Goal: Task Accomplishment & Management: Manage account settings

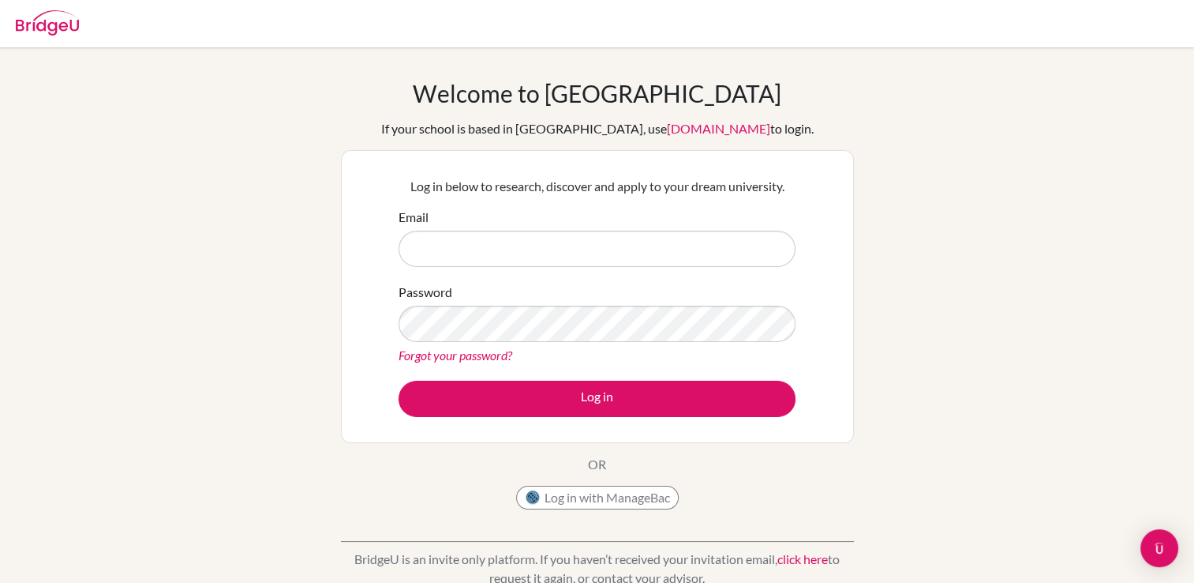
click at [512, 267] on form "Email Password Forgot your password? Log in" at bounding box center [597, 312] width 397 height 209
click at [520, 254] on input "Email" at bounding box center [597, 249] width 397 height 36
type input "[EMAIL_ADDRESS][DOMAIN_NAME]"
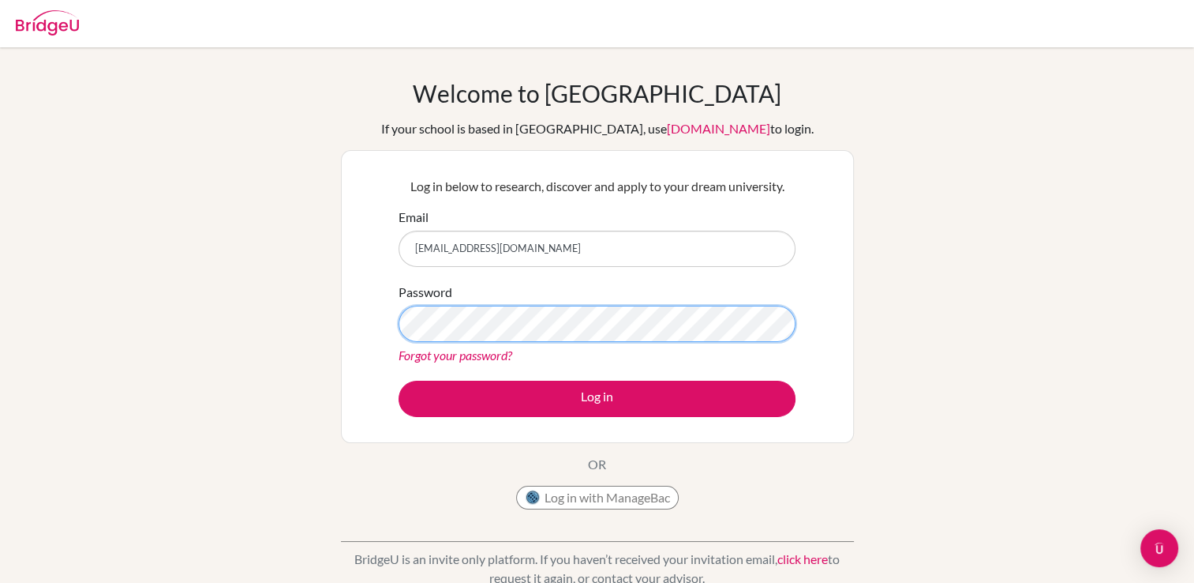
click at [399, 380] on button "Log in" at bounding box center [597, 398] width 397 height 36
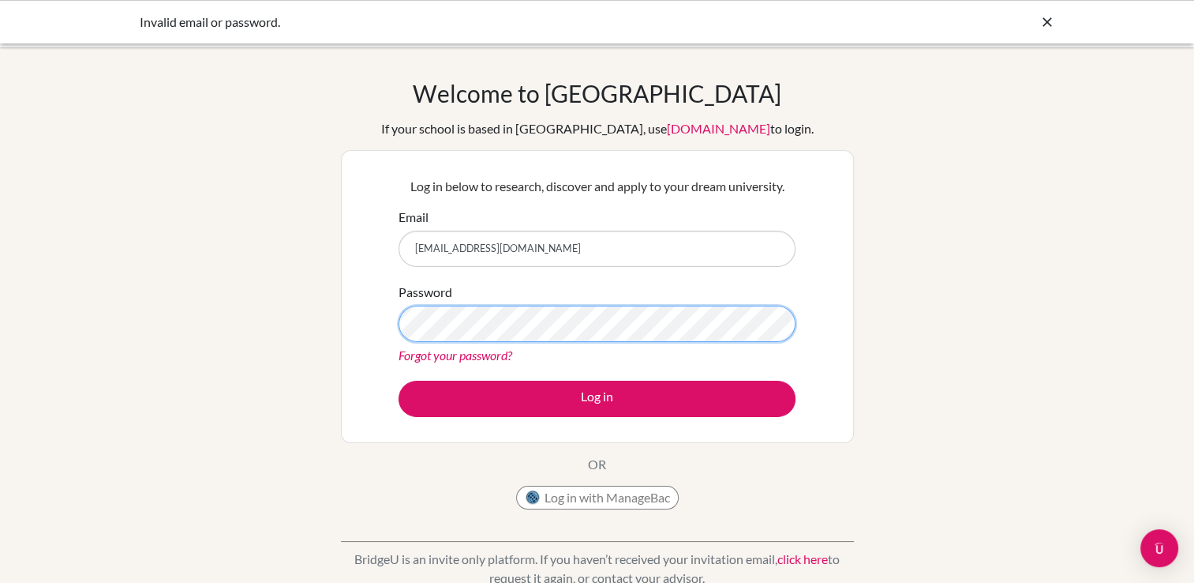
click at [399, 380] on button "Log in" at bounding box center [597, 398] width 397 height 36
type input "[EMAIL_ADDRESS][DOMAIN_NAME]"
click at [464, 350] on link "Forgot your password?" at bounding box center [456, 354] width 114 height 15
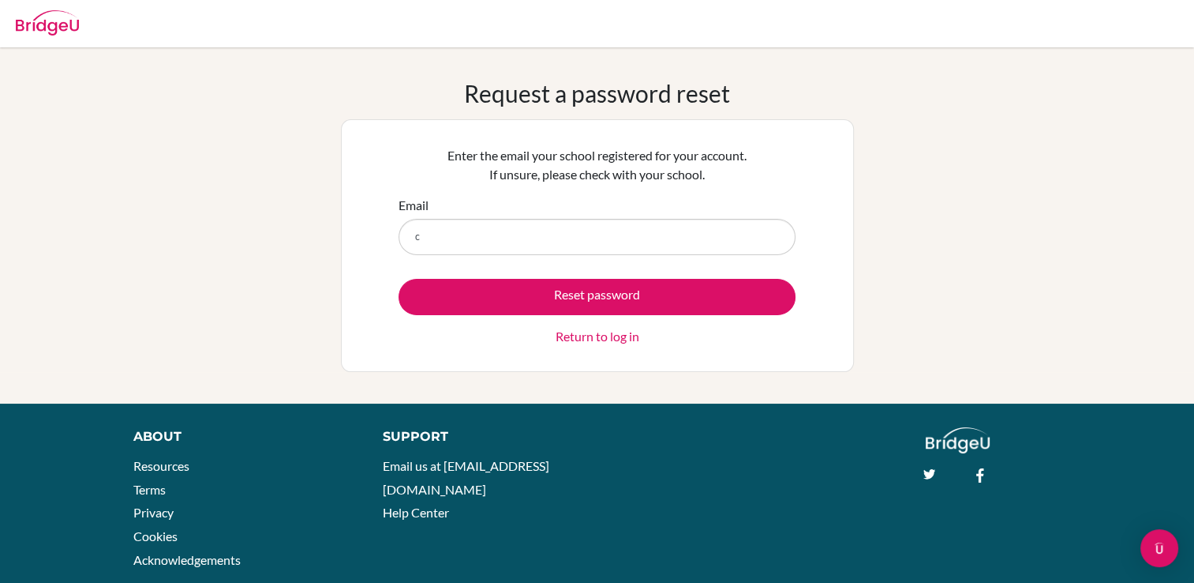
type input "[EMAIL_ADDRESS][DOMAIN_NAME]"
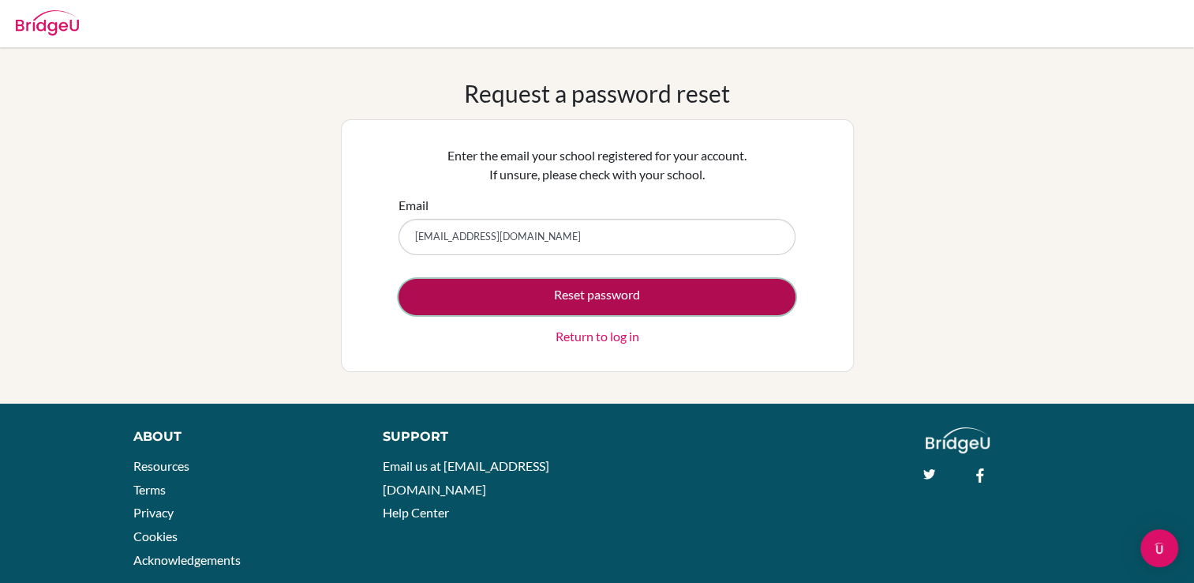
click at [470, 294] on button "Reset password" at bounding box center [597, 297] width 397 height 36
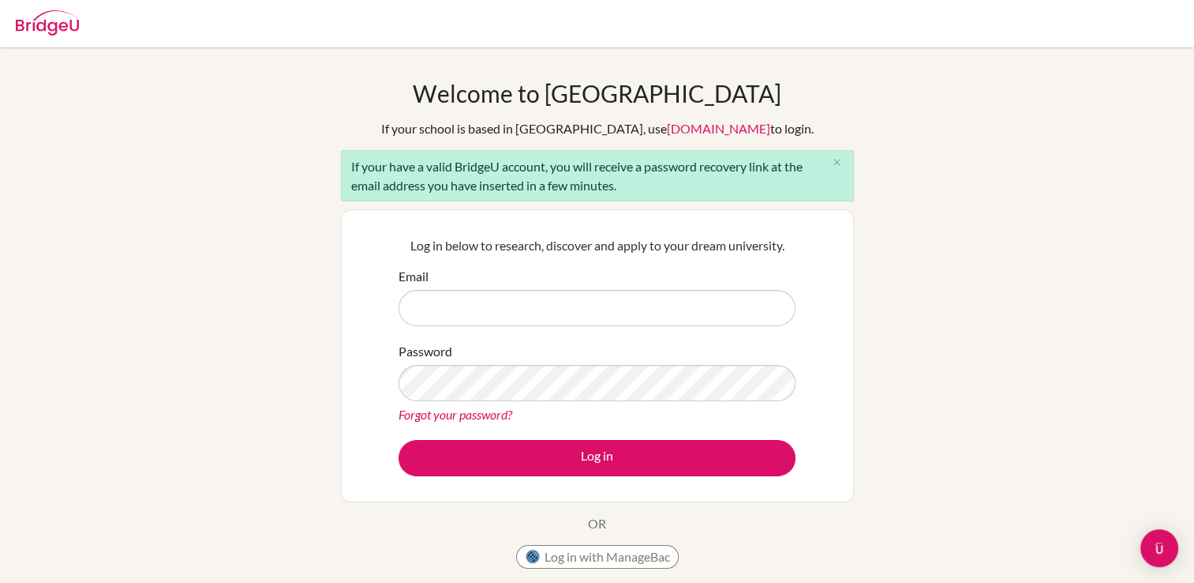
drag, startPoint x: 0, startPoint y: 0, endPoint x: 470, endPoint y: 294, distance: 554.6
click at [470, 294] on input "Email" at bounding box center [597, 308] width 397 height 36
type input "[EMAIL_ADDRESS][DOMAIN_NAME]"
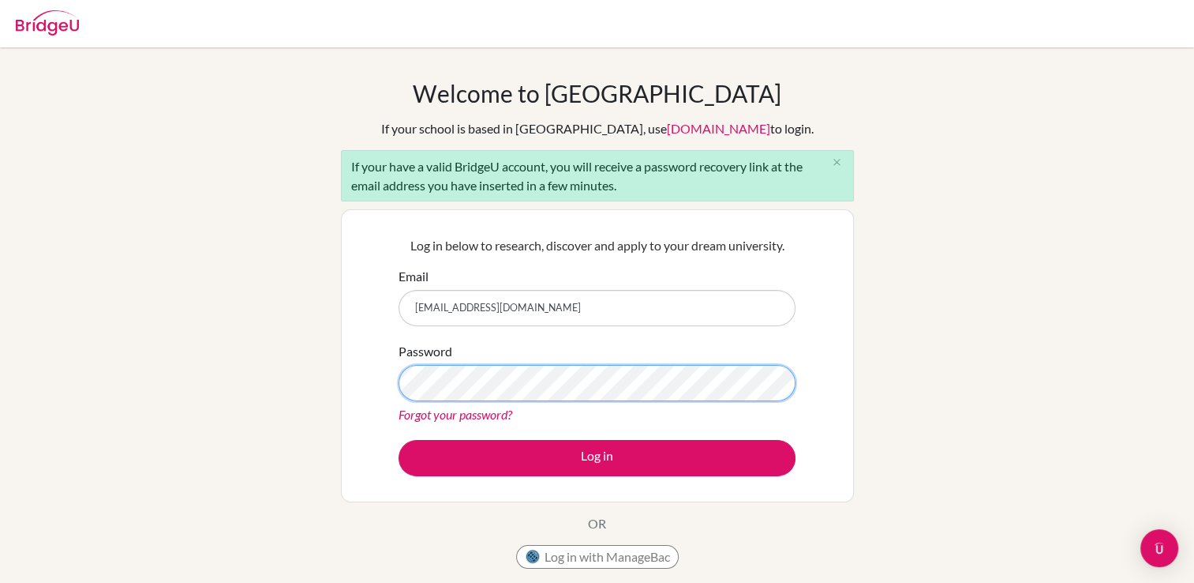
click at [399, 440] on button "Log in" at bounding box center [597, 458] width 397 height 36
